Goal: Transaction & Acquisition: Download file/media

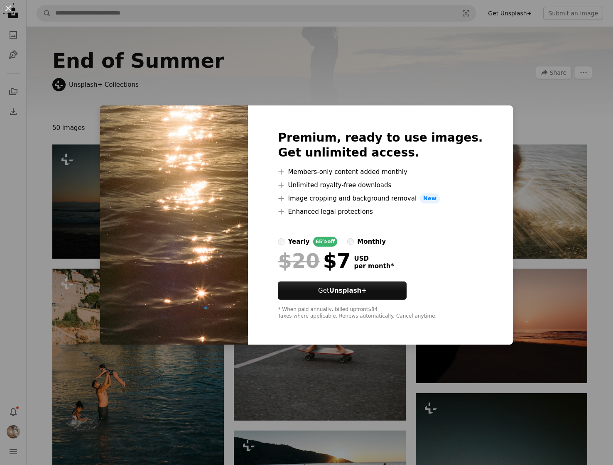
scroll to position [623, 0]
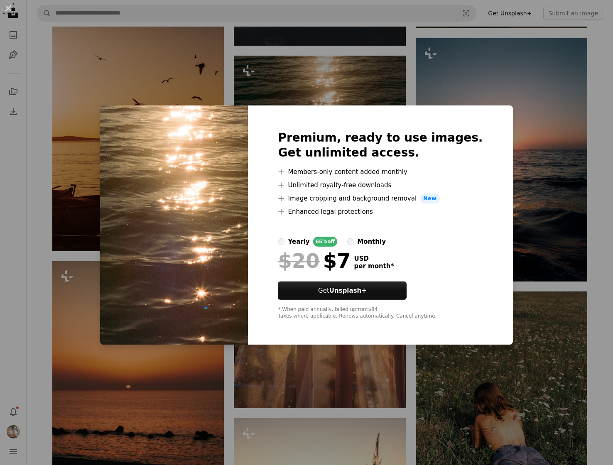
click at [360, 91] on div "An X shape Premium, ready to use images. Get unlimited access. A plus sign Memb…" at bounding box center [306, 232] width 613 height 465
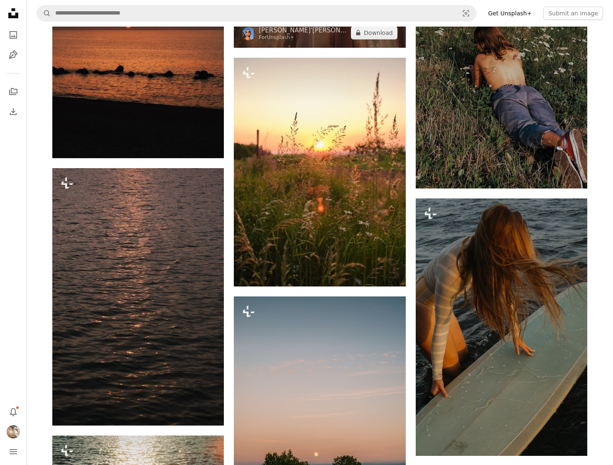
scroll to position [984, 0]
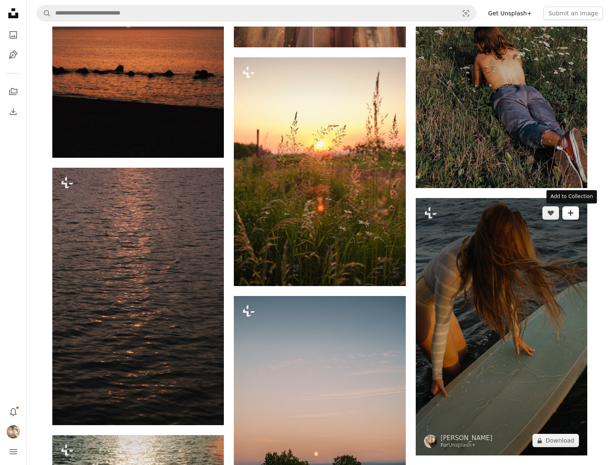
click at [571, 214] on icon "Add to Collection" at bounding box center [569, 212] width 5 height 5
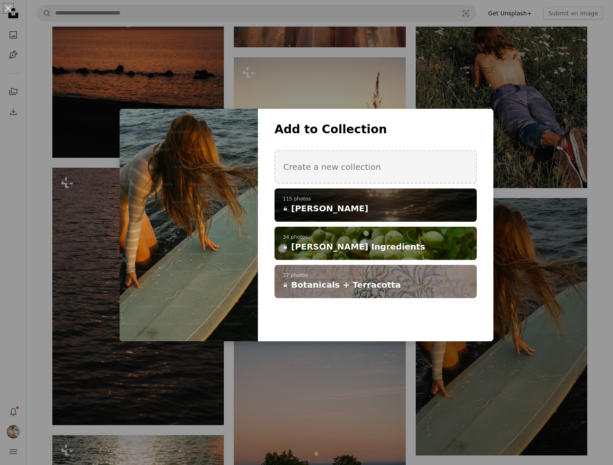
click at [401, 206] on h4 "A lock [PERSON_NAME]" at bounding box center [371, 209] width 176 height 12
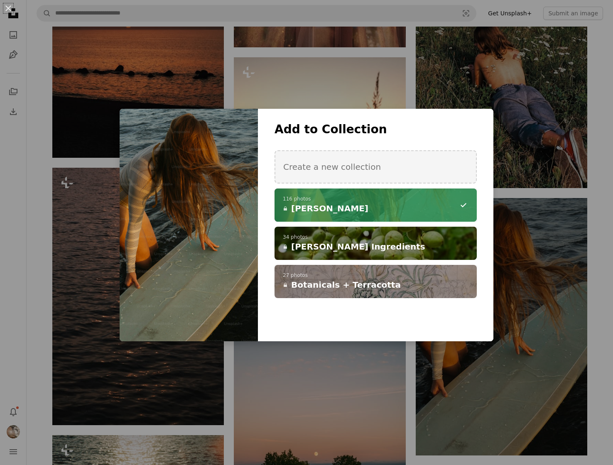
click at [295, 354] on div "An X shape Add to Collection Create a new collection A checkmark A minus sign 1…" at bounding box center [306, 232] width 613 height 465
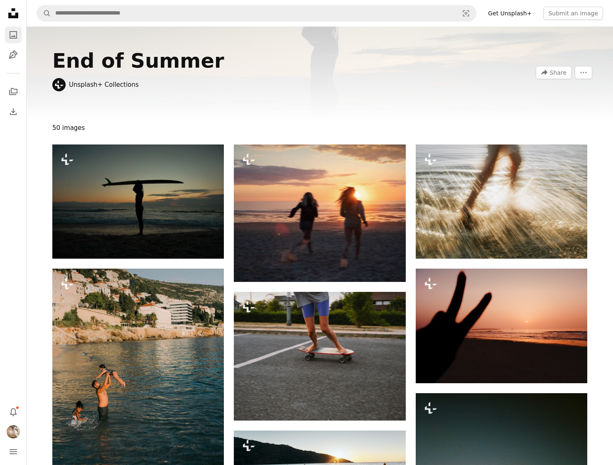
click at [15, 37] on icon "Photos" at bounding box center [13, 34] width 7 height 7
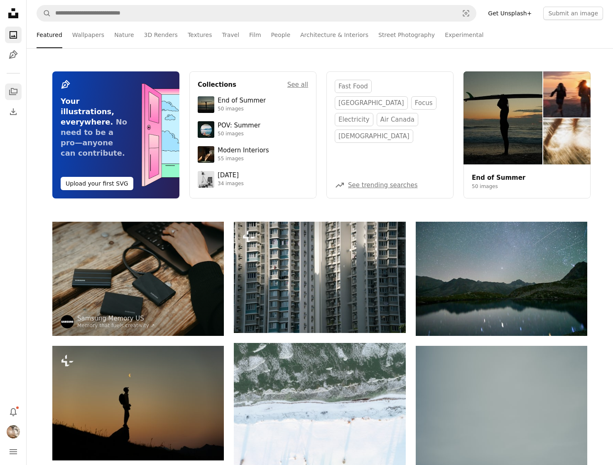
click at [12, 92] on icon "A stack of folders" at bounding box center [13, 92] width 10 height 10
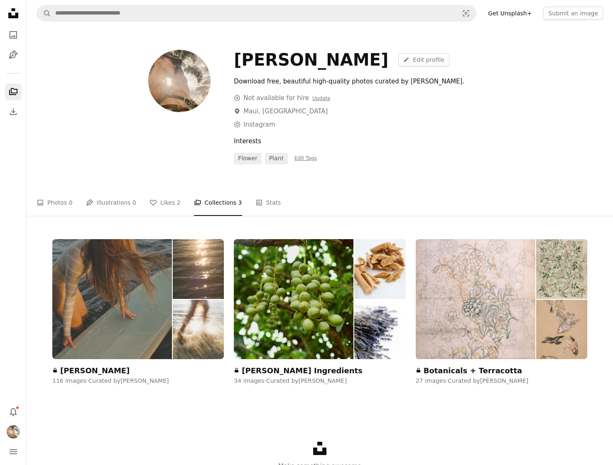
click at [140, 302] on img at bounding box center [112, 299] width 120 height 120
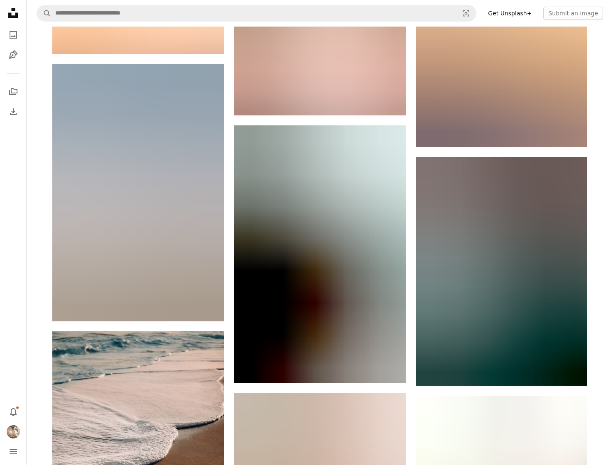
scroll to position [4340, 0]
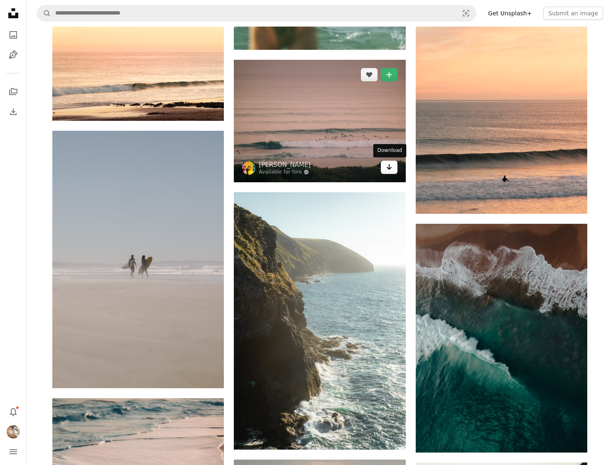
click at [390, 166] on icon "Arrow pointing down" at bounding box center [389, 167] width 7 height 10
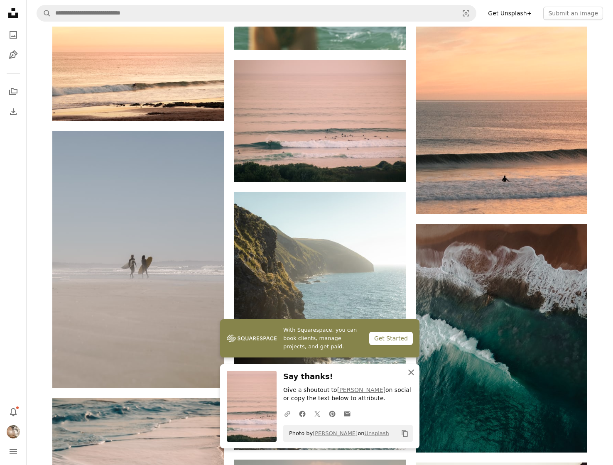
click at [411, 371] on icon "An X shape" at bounding box center [411, 372] width 10 height 10
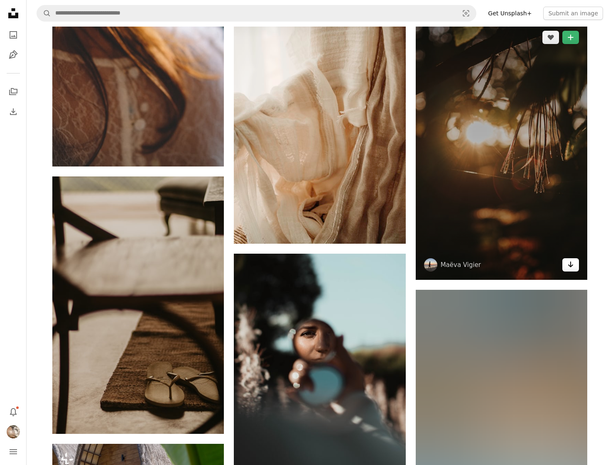
scroll to position [7294, 0]
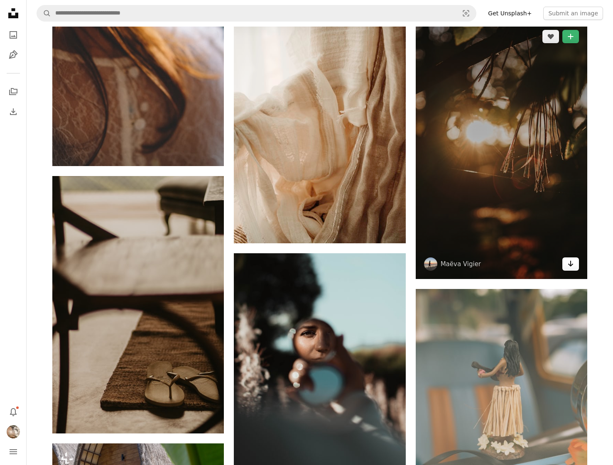
click at [567, 264] on icon "Arrow pointing down" at bounding box center [570, 264] width 7 height 10
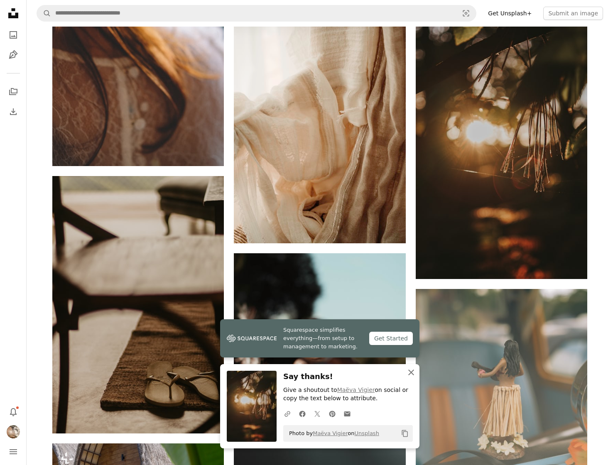
click at [412, 373] on icon "button" at bounding box center [411, 372] width 6 height 6
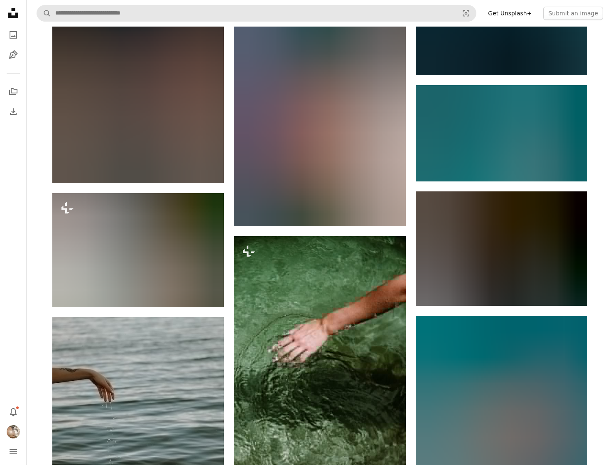
scroll to position [8004, 0]
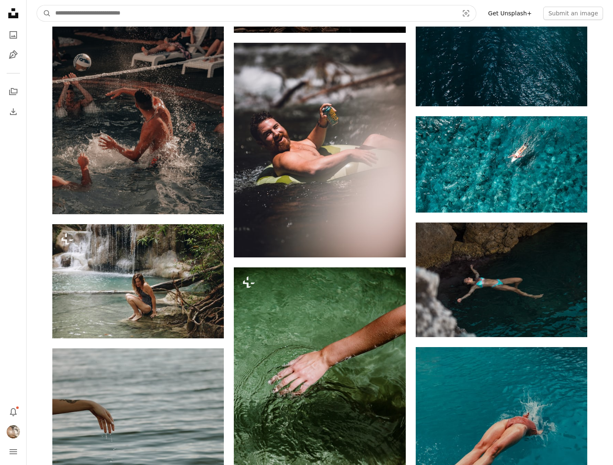
click at [78, 12] on input "Find visuals sitewide" at bounding box center [253, 13] width 405 height 16
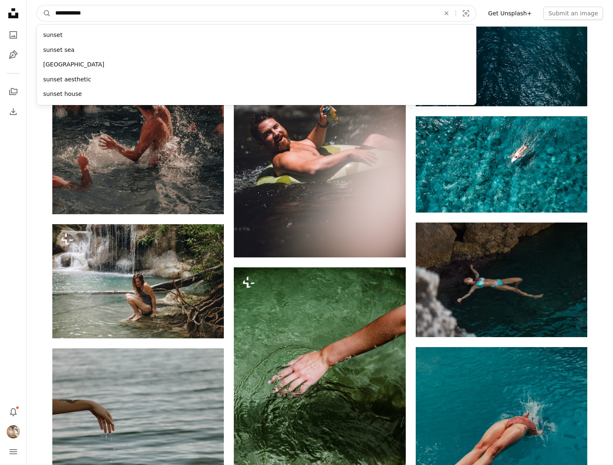
type input "**********"
click at [37, 5] on button "A magnifying glass" at bounding box center [44, 13] width 14 height 16
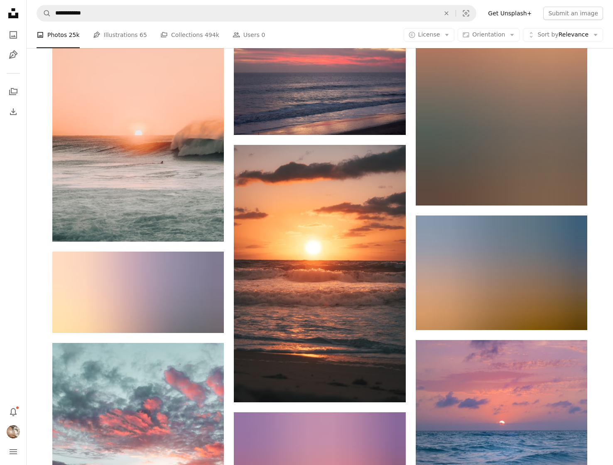
scroll to position [862, 0]
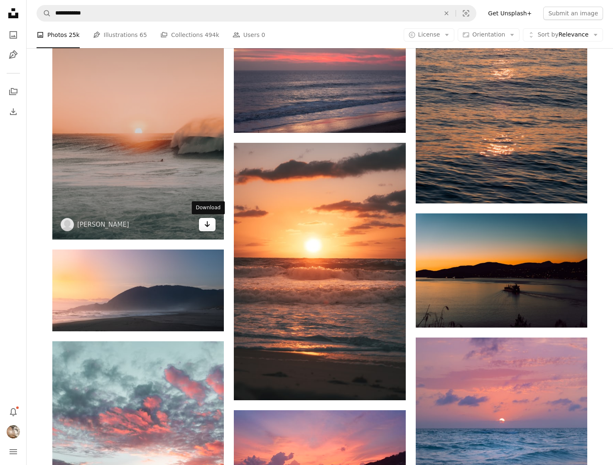
click at [205, 226] on icon "Arrow pointing down" at bounding box center [207, 224] width 7 height 10
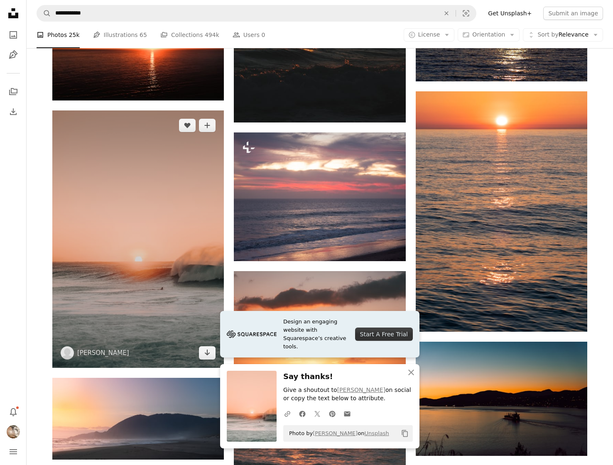
scroll to position [715, 0]
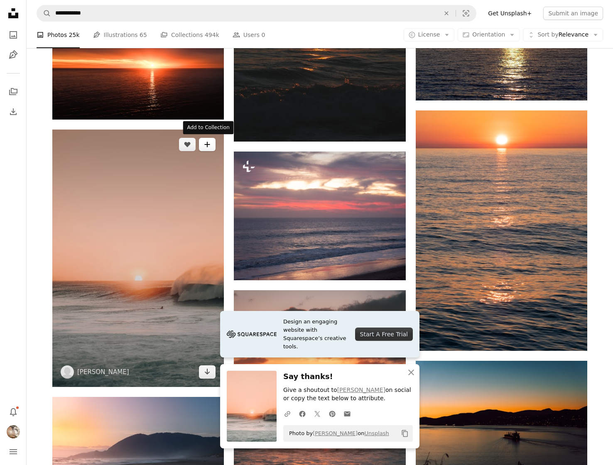
click at [206, 149] on button "A plus sign" at bounding box center [207, 144] width 17 height 13
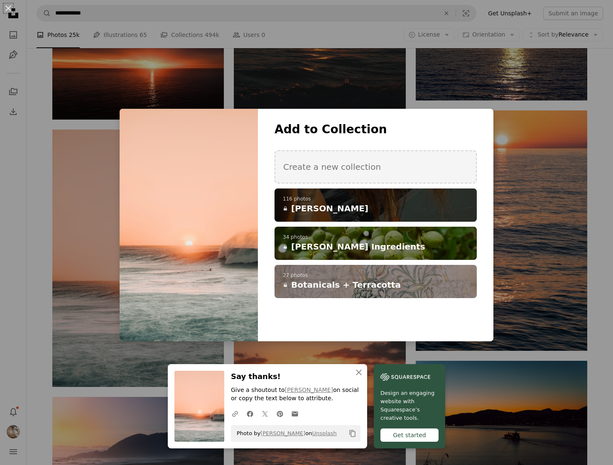
click at [301, 208] on span "[PERSON_NAME]" at bounding box center [329, 209] width 77 height 12
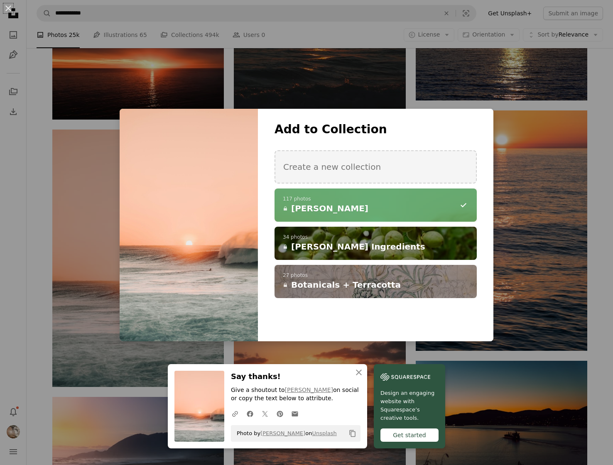
click at [38, 198] on div "An X shape An X shape Close Say thanks! Give a shoutout to [PERSON_NAME] on soc…" at bounding box center [306, 232] width 613 height 465
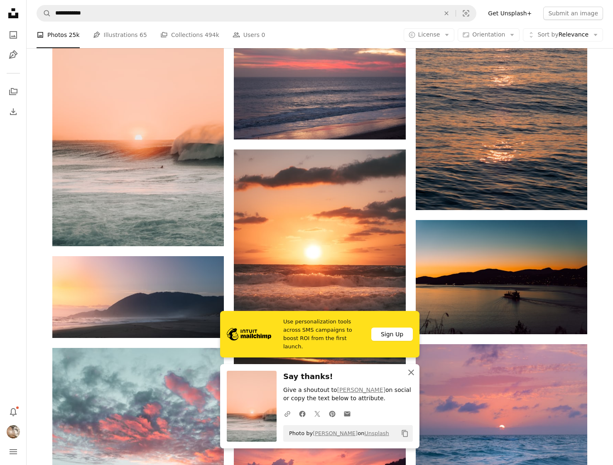
scroll to position [858, 0]
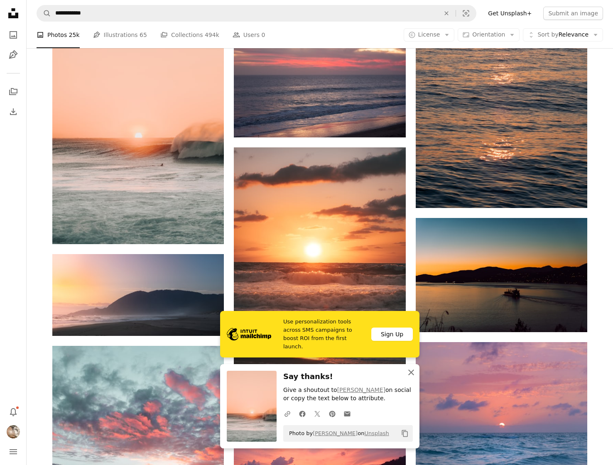
click at [408, 371] on icon "An X shape" at bounding box center [411, 372] width 10 height 10
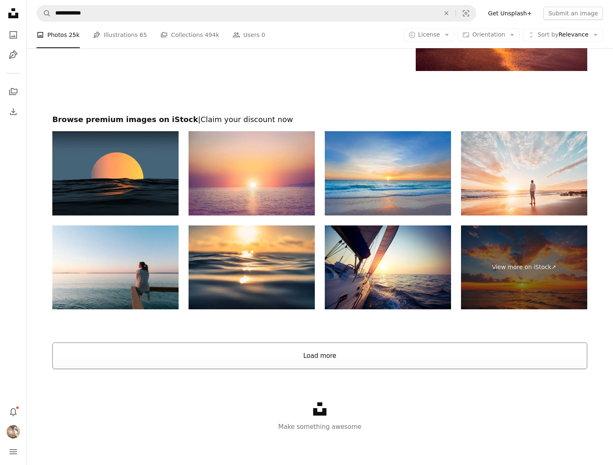
click at [346, 354] on button "Load more" at bounding box center [319, 355] width 535 height 27
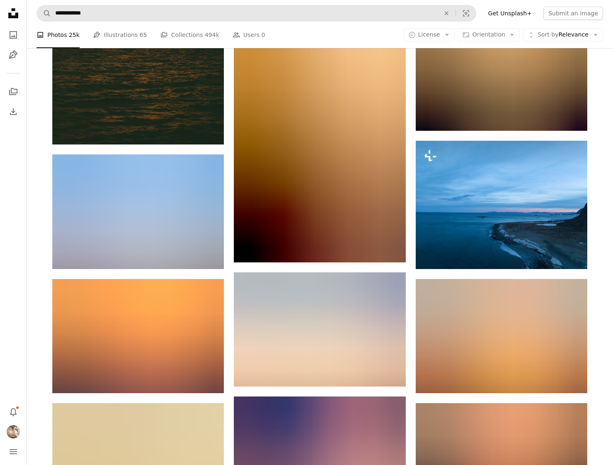
scroll to position [17443, 0]
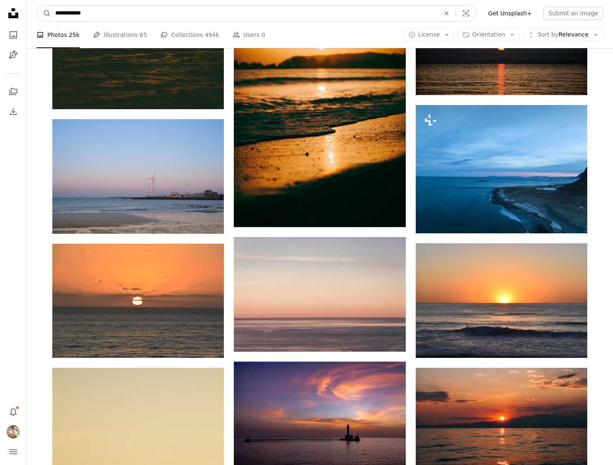
click at [89, 17] on input "**********" at bounding box center [244, 13] width 386 height 16
type input "**********"
click at [37, 5] on button "A magnifying glass" at bounding box center [44, 13] width 14 height 16
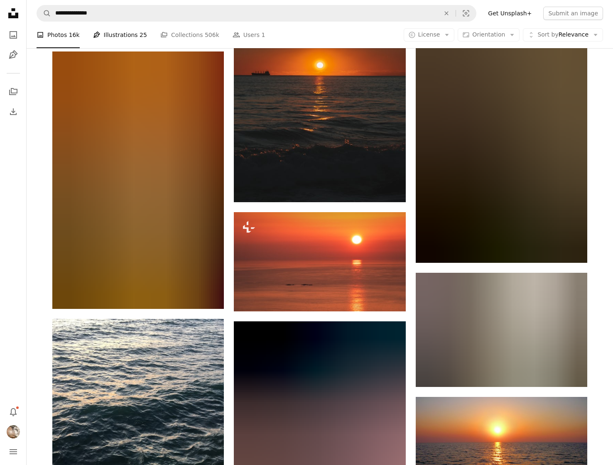
scroll to position [759, 0]
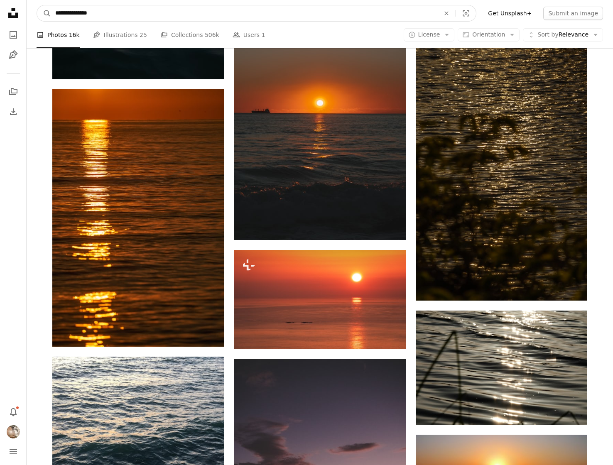
drag, startPoint x: 74, startPoint y: 12, endPoint x: 65, endPoint y: 12, distance: 9.2
click at [65, 12] on input "**********" at bounding box center [244, 13] width 386 height 16
type input "**********"
click button "A magnifying glass" at bounding box center [44, 13] width 14 height 16
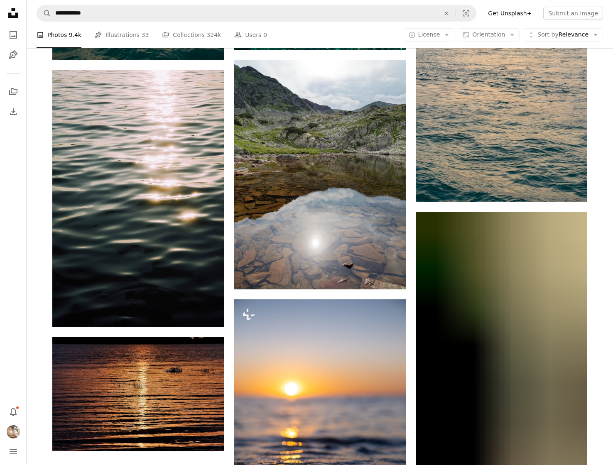
scroll to position [1053, 0]
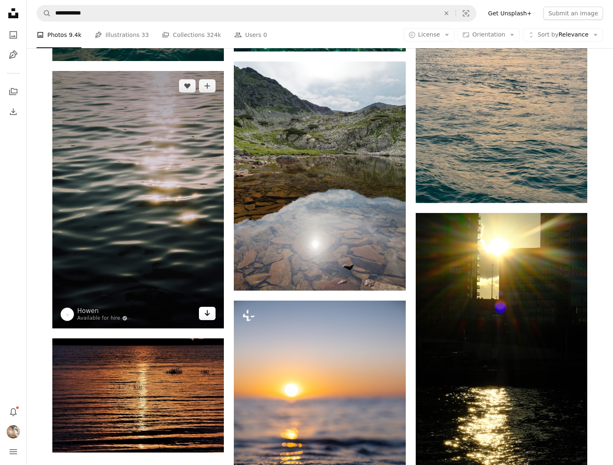
click at [207, 315] on icon "Download" at bounding box center [207, 313] width 5 height 6
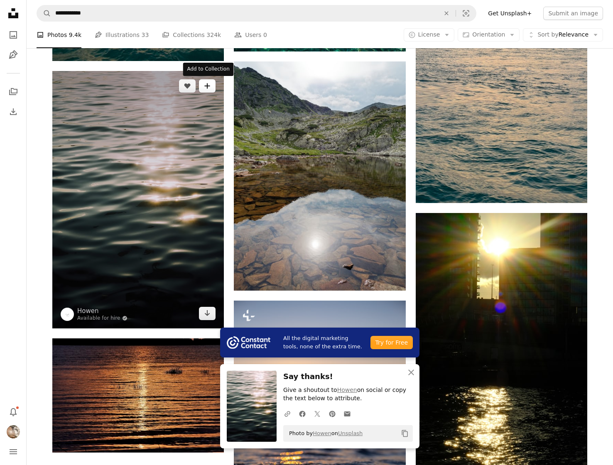
click at [213, 91] on button "A plus sign" at bounding box center [207, 85] width 17 height 13
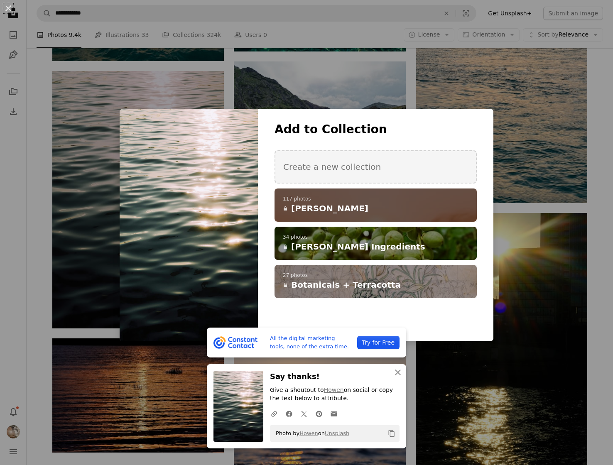
click at [312, 206] on span "[PERSON_NAME]" at bounding box center [329, 209] width 77 height 12
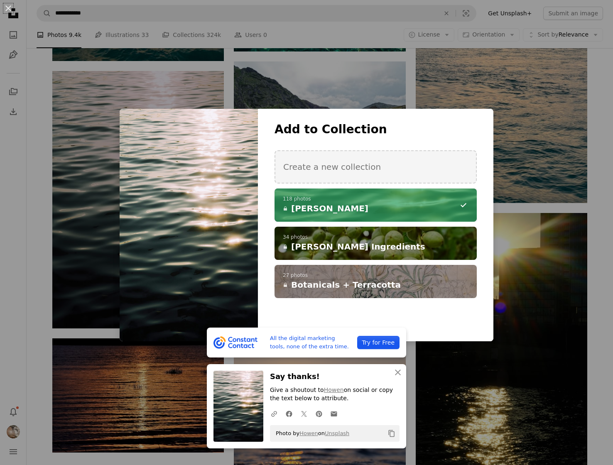
click at [47, 182] on div "An X shape All the digital marketing tools, none of the extra time. Try for Fre…" at bounding box center [306, 232] width 613 height 465
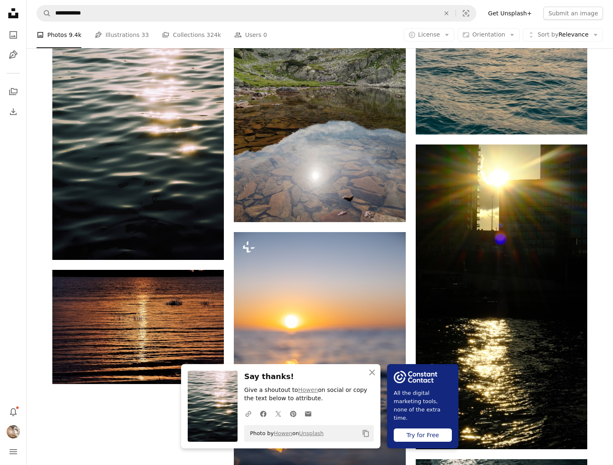
scroll to position [1127, 0]
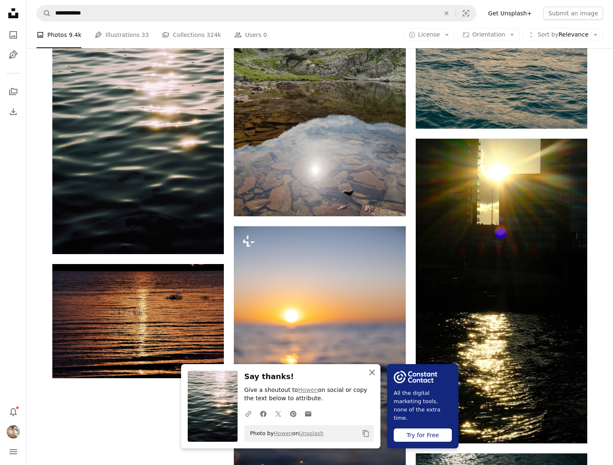
click at [374, 375] on icon "An X shape" at bounding box center [372, 372] width 10 height 10
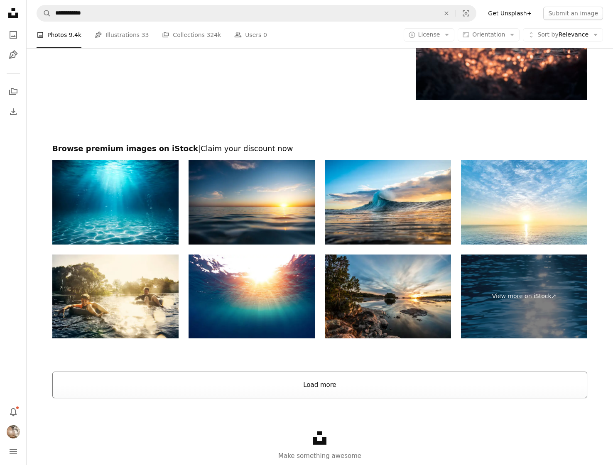
click at [359, 390] on button "Load more" at bounding box center [319, 385] width 535 height 27
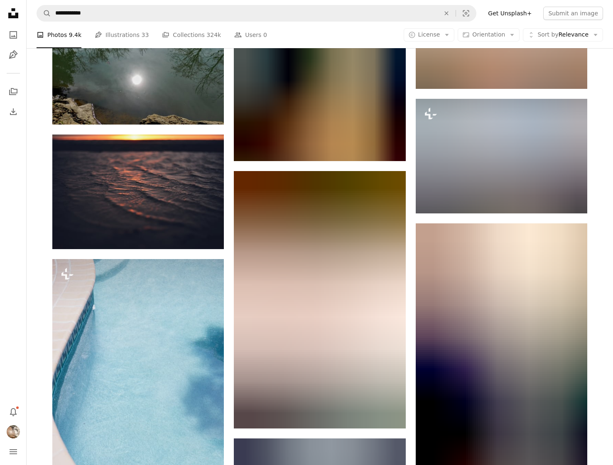
scroll to position [3648, 0]
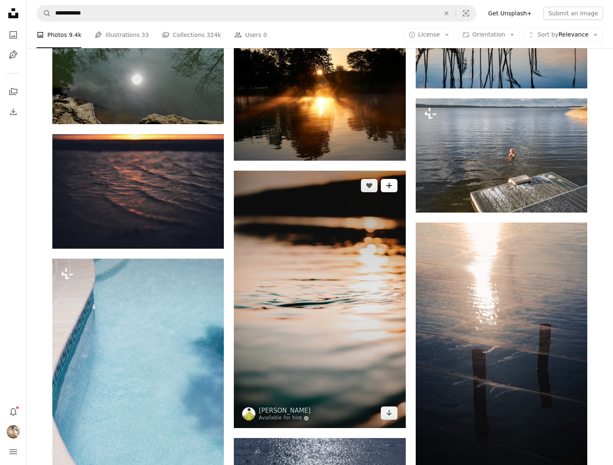
click at [390, 188] on icon "A plus sign" at bounding box center [389, 185] width 7 height 7
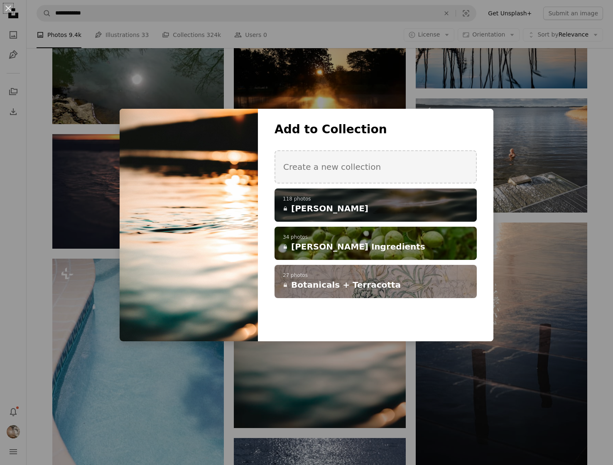
click at [330, 198] on p "118 photos" at bounding box center [376, 199] width 186 height 7
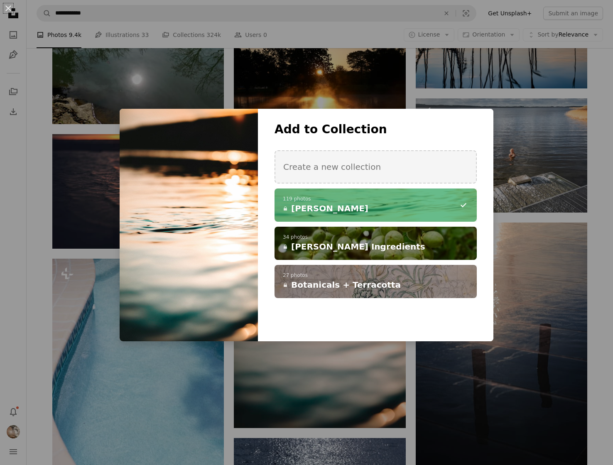
click at [345, 360] on div "An X shape Add to Collection Create a new collection A checkmark A minus sign 1…" at bounding box center [306, 232] width 613 height 465
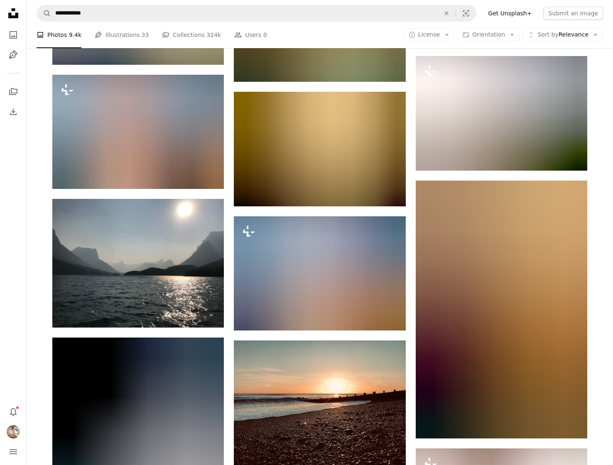
scroll to position [13579, 0]
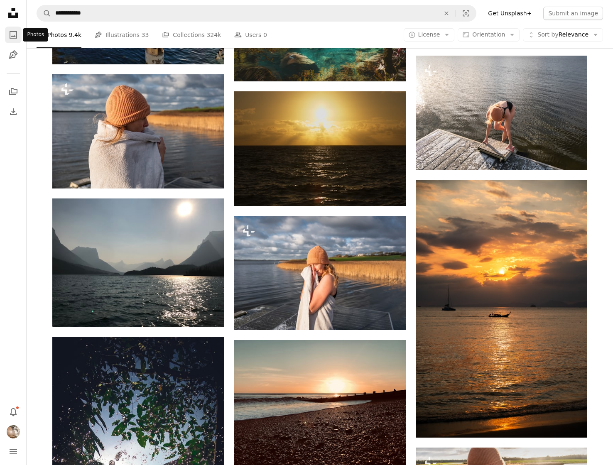
click at [12, 34] on icon "A photo" at bounding box center [13, 35] width 10 height 10
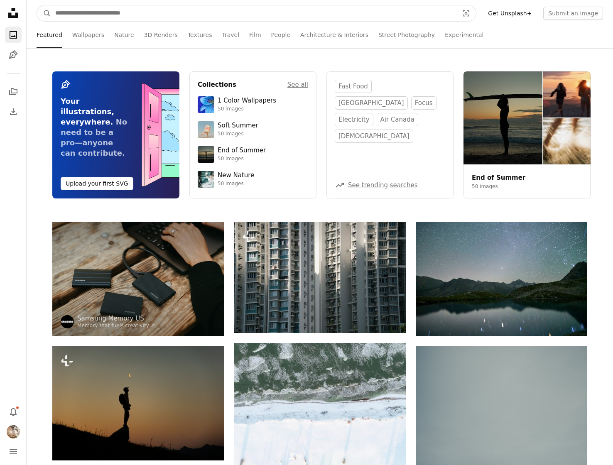
click at [108, 15] on input "Find visuals sitewide" at bounding box center [253, 13] width 405 height 16
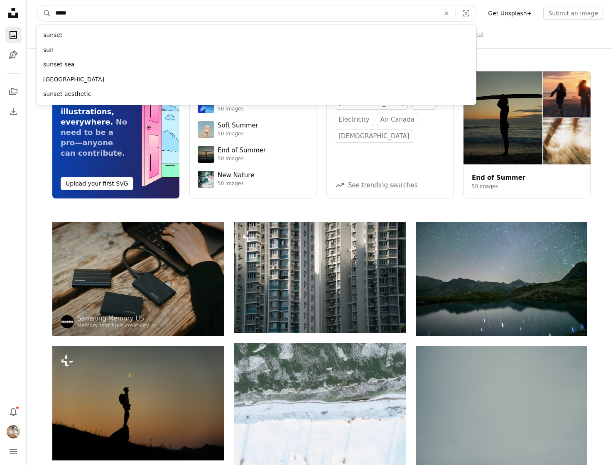
type input "******"
click button "A magnifying glass" at bounding box center [44, 13] width 14 height 16
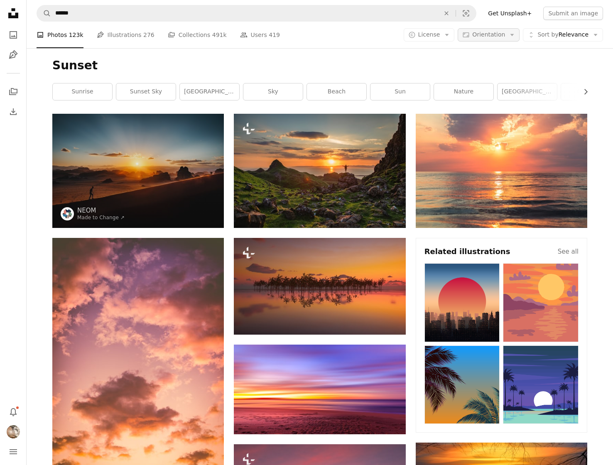
click at [504, 32] on span "Orientation" at bounding box center [488, 34] width 33 height 7
click at [494, 87] on span "Landscape" at bounding box center [504, 86] width 51 height 8
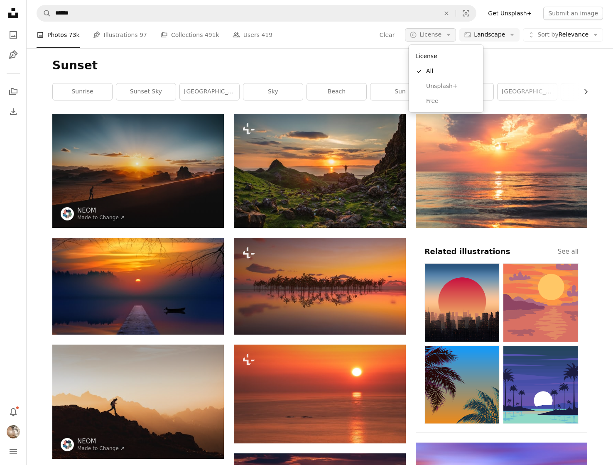
click at [437, 37] on span "License" at bounding box center [430, 34] width 22 height 7
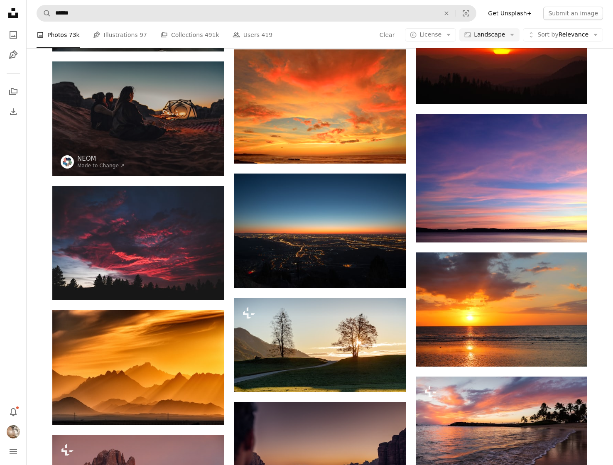
scroll to position [1264, 0]
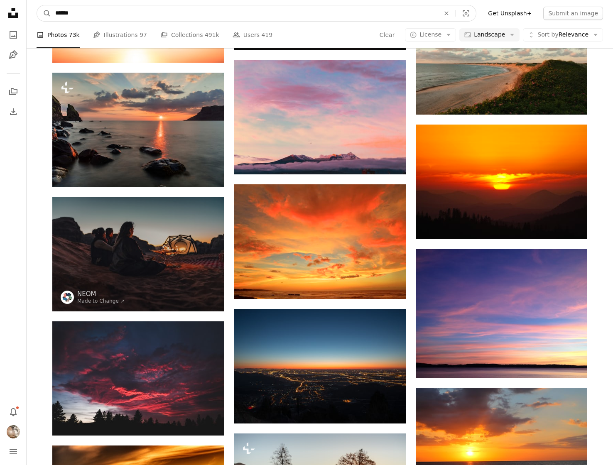
drag, startPoint x: 77, startPoint y: 13, endPoint x: 41, endPoint y: 13, distance: 36.1
click at [51, 13] on input "******" at bounding box center [244, 13] width 386 height 16
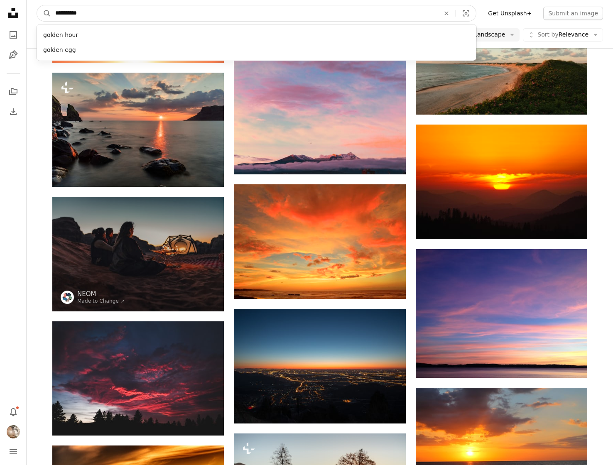
type input "**********"
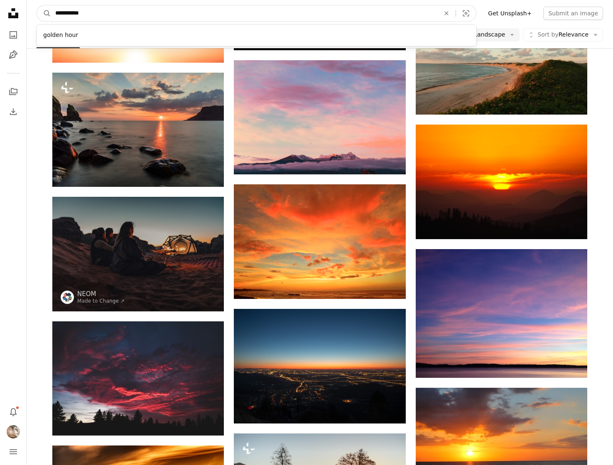
click button "A magnifying glass" at bounding box center [44, 13] width 14 height 16
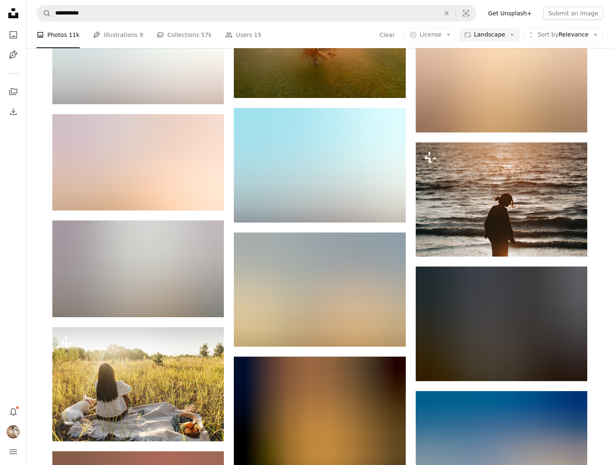
scroll to position [3013, 0]
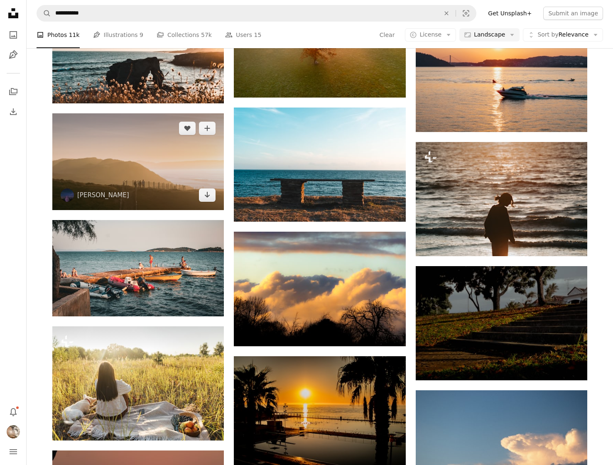
click at [141, 197] on img at bounding box center [137, 161] width 171 height 96
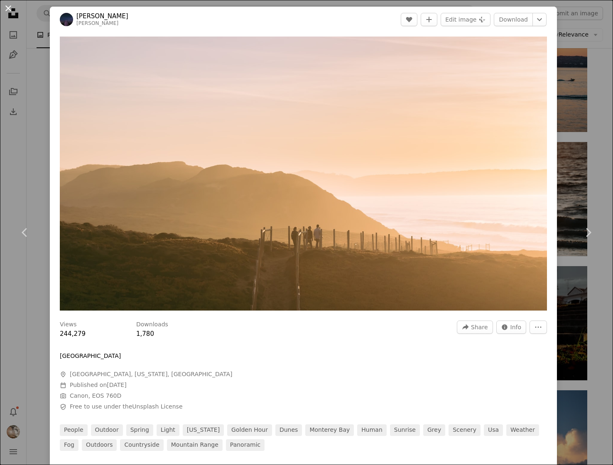
click at [7, 8] on button "An X shape" at bounding box center [8, 8] width 10 height 10
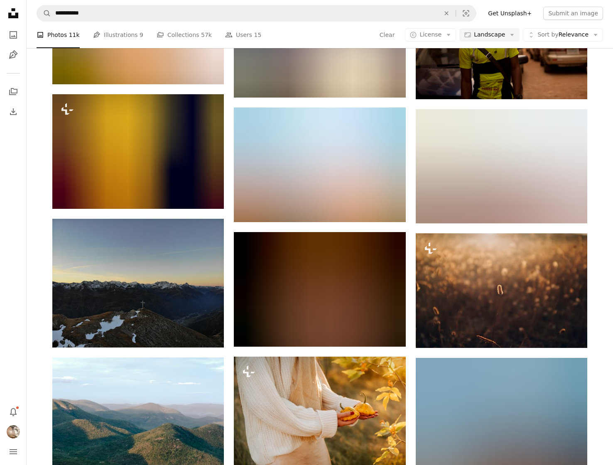
scroll to position [5917, 0]
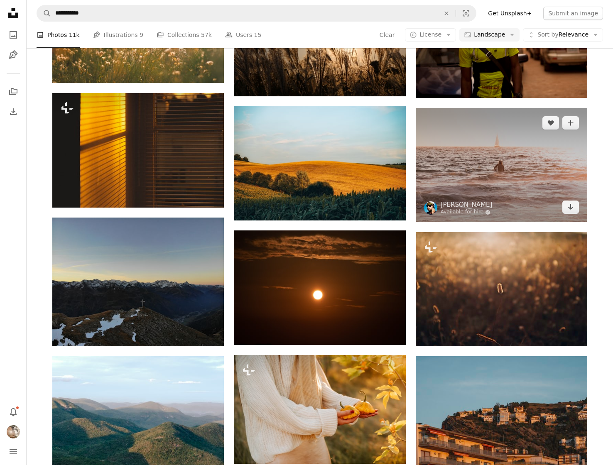
click at [482, 183] on img at bounding box center [501, 165] width 171 height 114
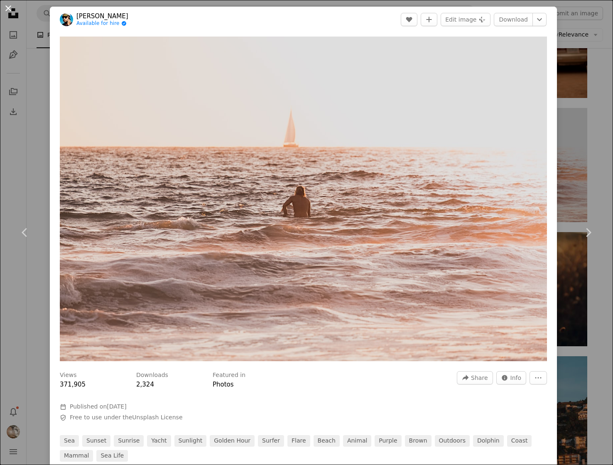
click at [11, 8] on button "An X shape" at bounding box center [8, 8] width 10 height 10
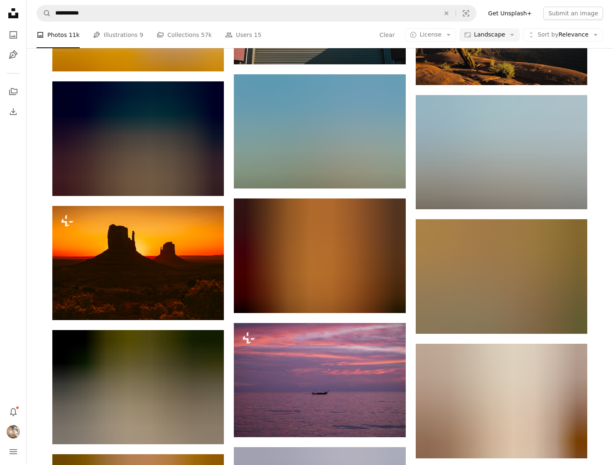
scroll to position [13798, 0]
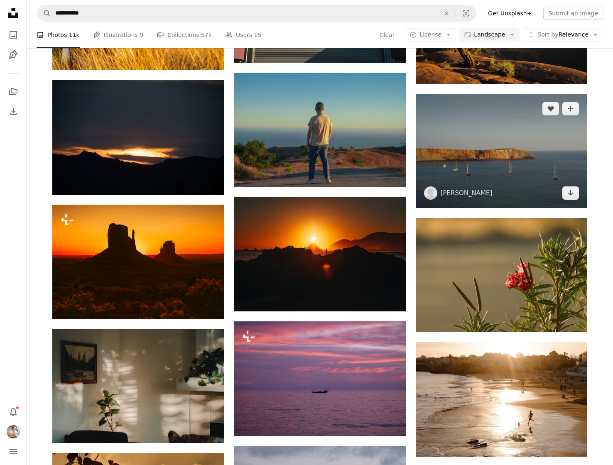
click at [494, 188] on img at bounding box center [501, 151] width 171 height 114
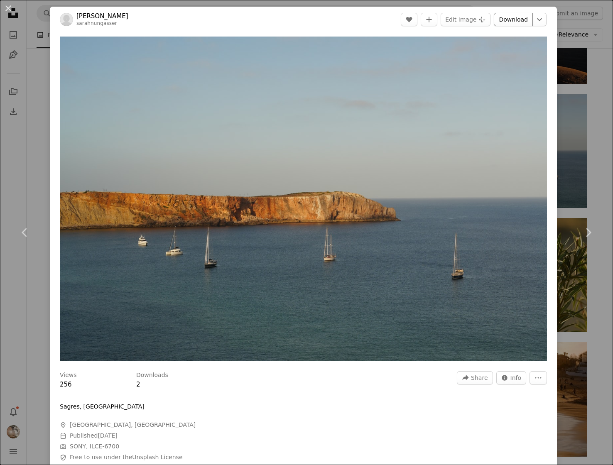
click at [511, 22] on link "Download" at bounding box center [513, 19] width 39 height 13
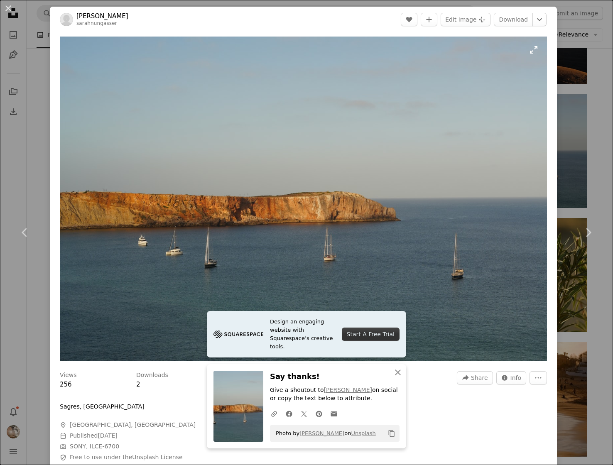
click at [527, 54] on img "Zoom in on this image" at bounding box center [303, 199] width 487 height 325
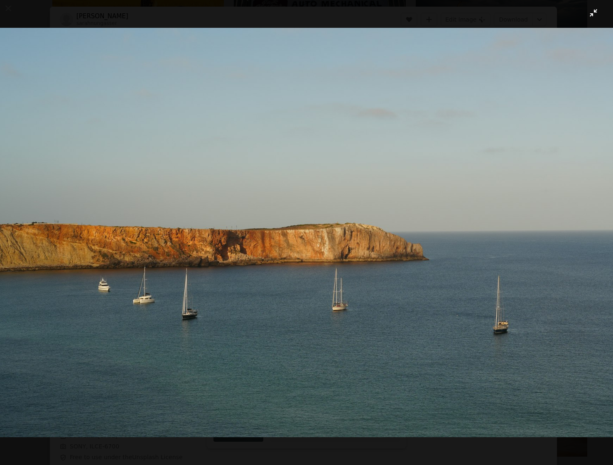
click at [595, 15] on button "Zoom out on this image" at bounding box center [307, 233] width 614 height 466
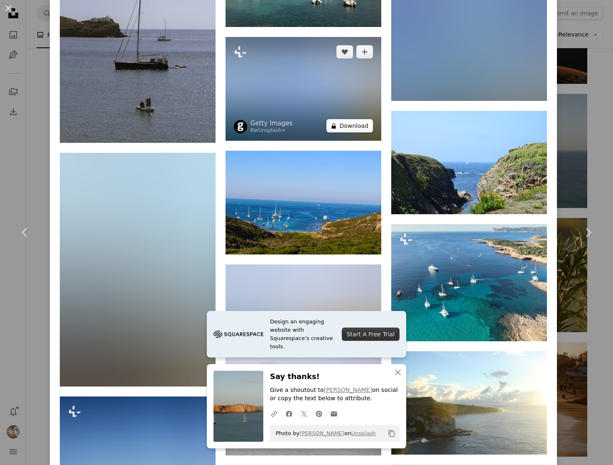
scroll to position [2061, 0]
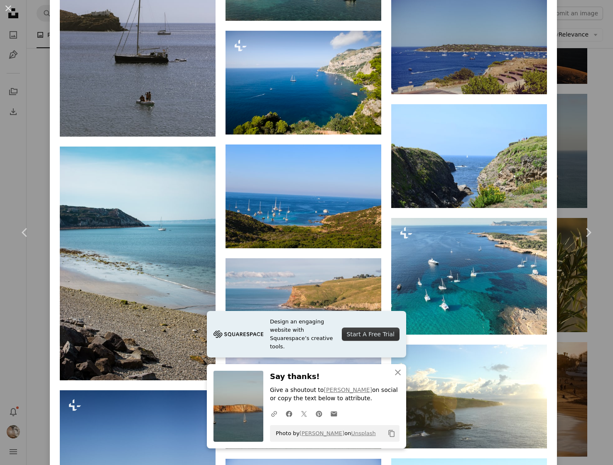
drag, startPoint x: 8, startPoint y: 8, endPoint x: 13, endPoint y: 14, distance: 7.3
click at [8, 8] on button "An X shape" at bounding box center [8, 8] width 10 height 10
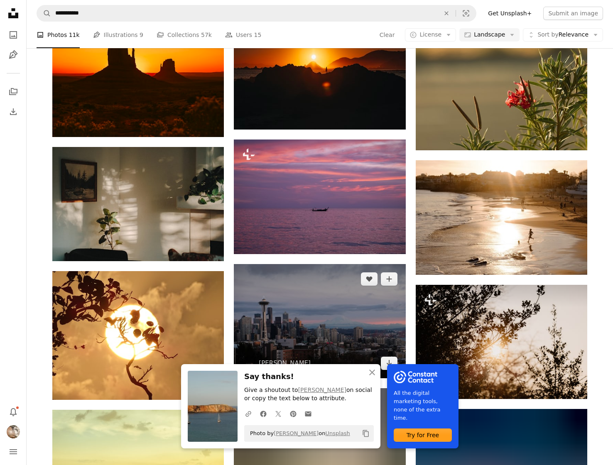
scroll to position [13981, 0]
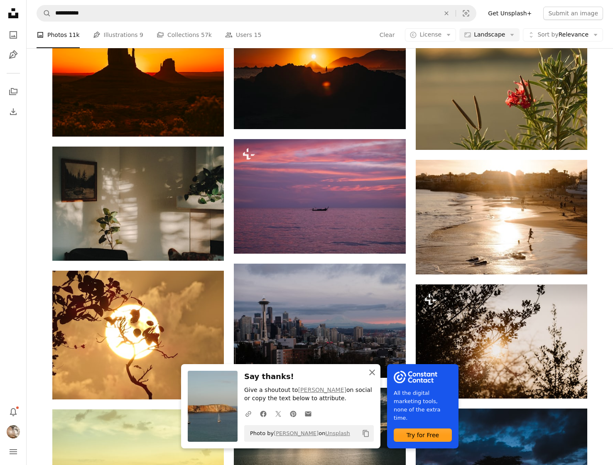
click at [372, 372] on icon "button" at bounding box center [372, 372] width 6 height 6
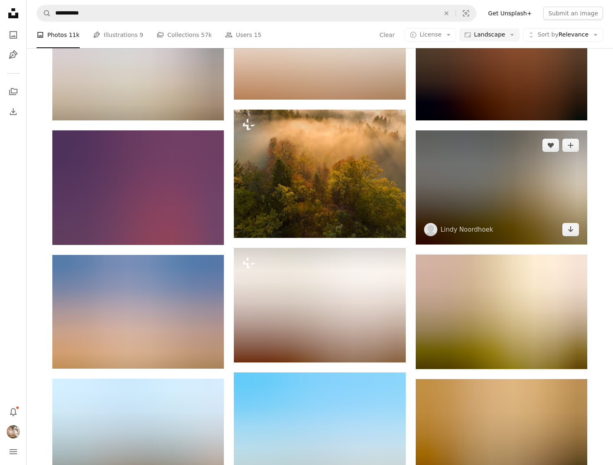
scroll to position [14503, 0]
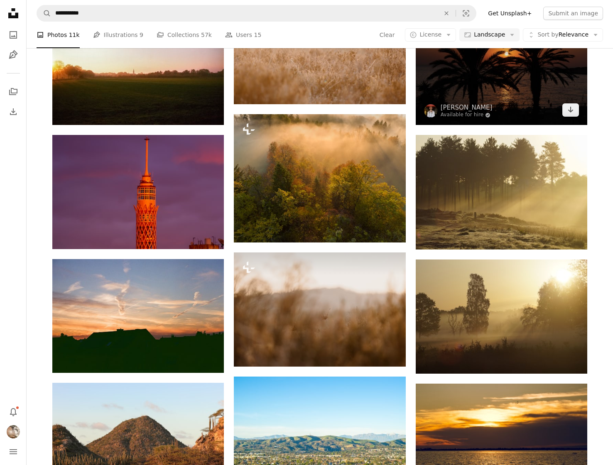
click at [496, 106] on img at bounding box center [501, 67] width 171 height 115
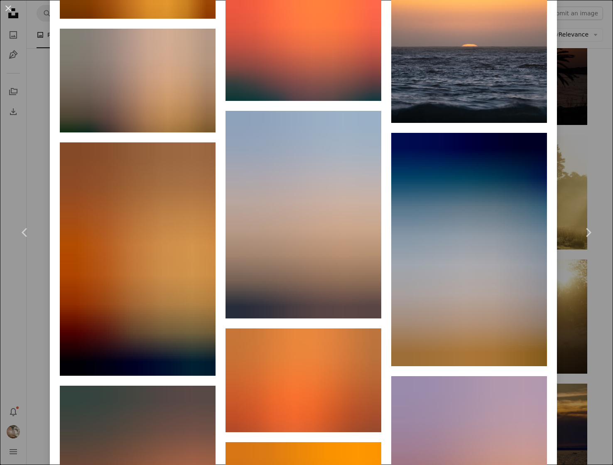
scroll to position [10712, 0]
